Goal: Information Seeking & Learning: Learn about a topic

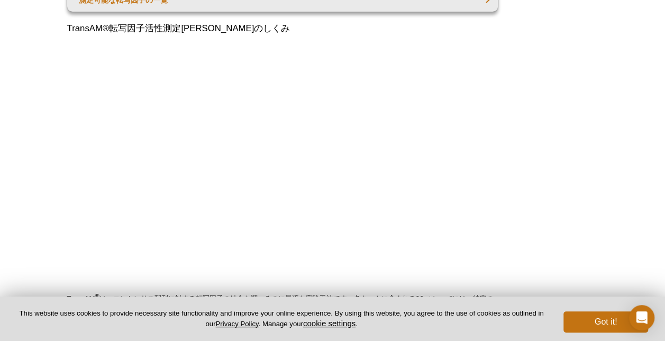
scroll to position [265, 0]
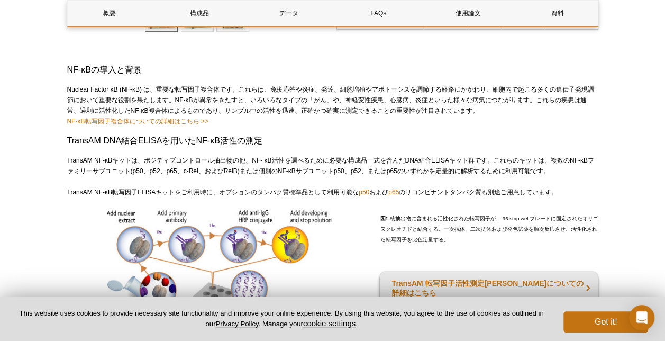
scroll to position [389, 0]
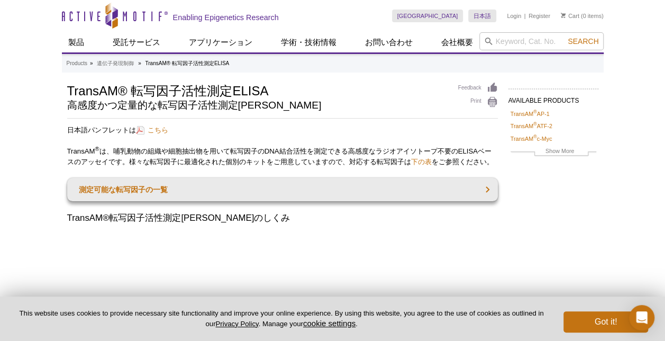
select select "[GEOGRAPHIC_DATA]"
select select "日本語"
